Goal: Check status: Check status

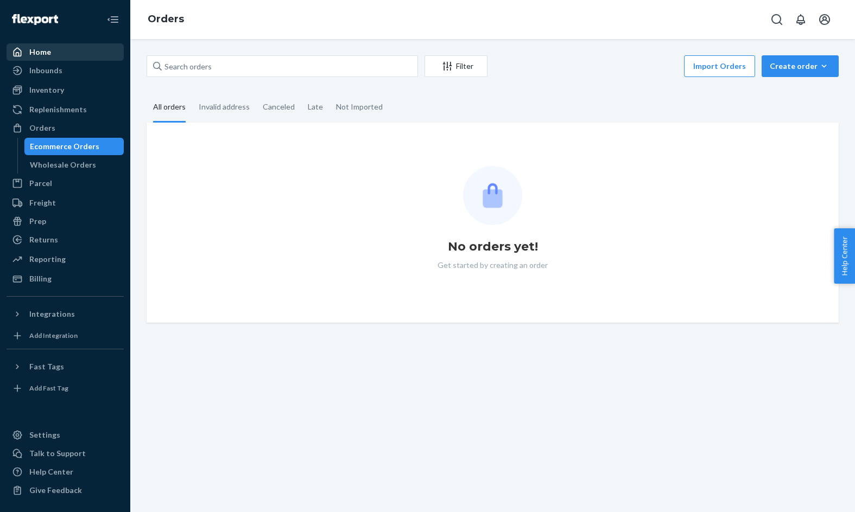
click at [98, 59] on div "Home" at bounding box center [65, 51] width 115 height 15
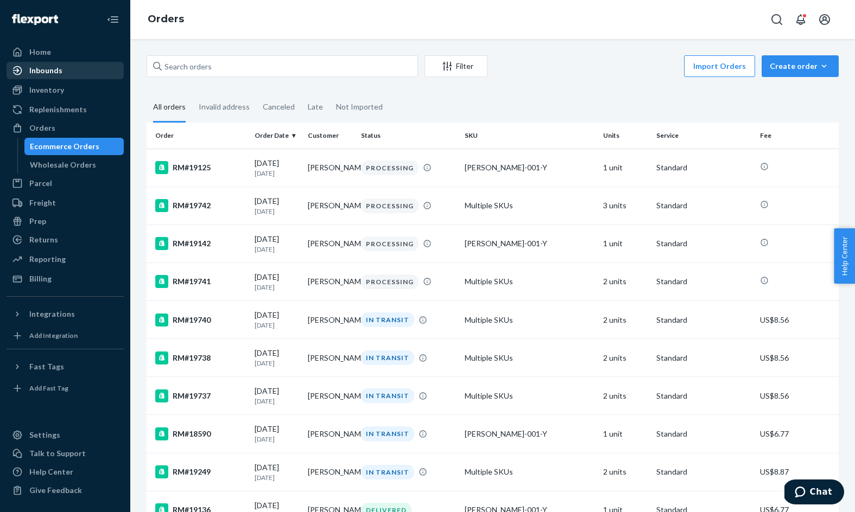
click at [52, 71] on div "Inbounds" at bounding box center [45, 70] width 33 height 11
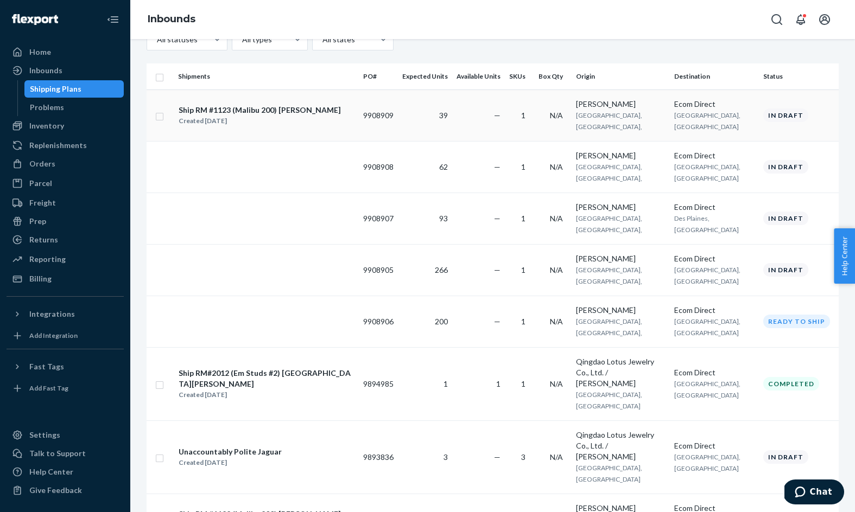
scroll to position [145, 0]
click at [249, 109] on div "Ship RM #1123 (Malibu 200) [PERSON_NAME]" at bounding box center [260, 109] width 162 height 11
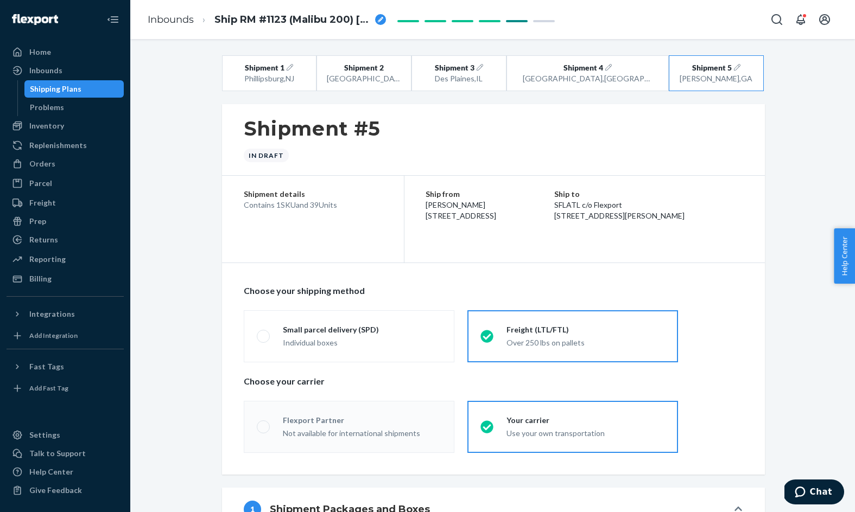
radio input "true"
radio input "false"
